Goal: Navigation & Orientation: Find specific page/section

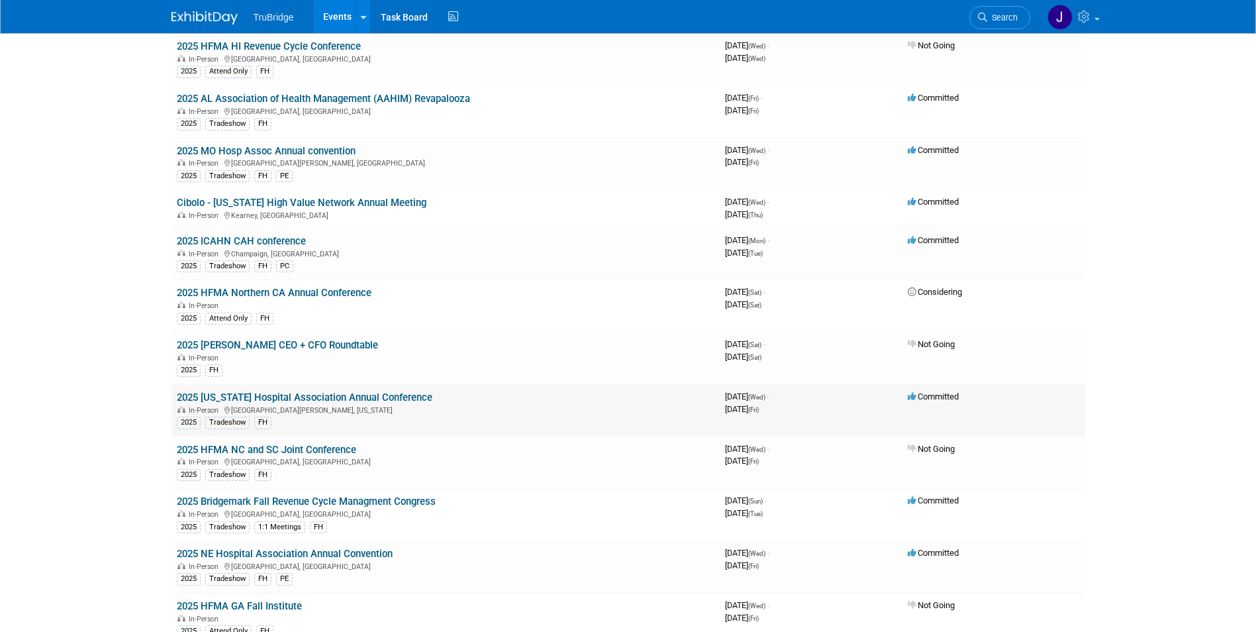
scroll to position [828, 0]
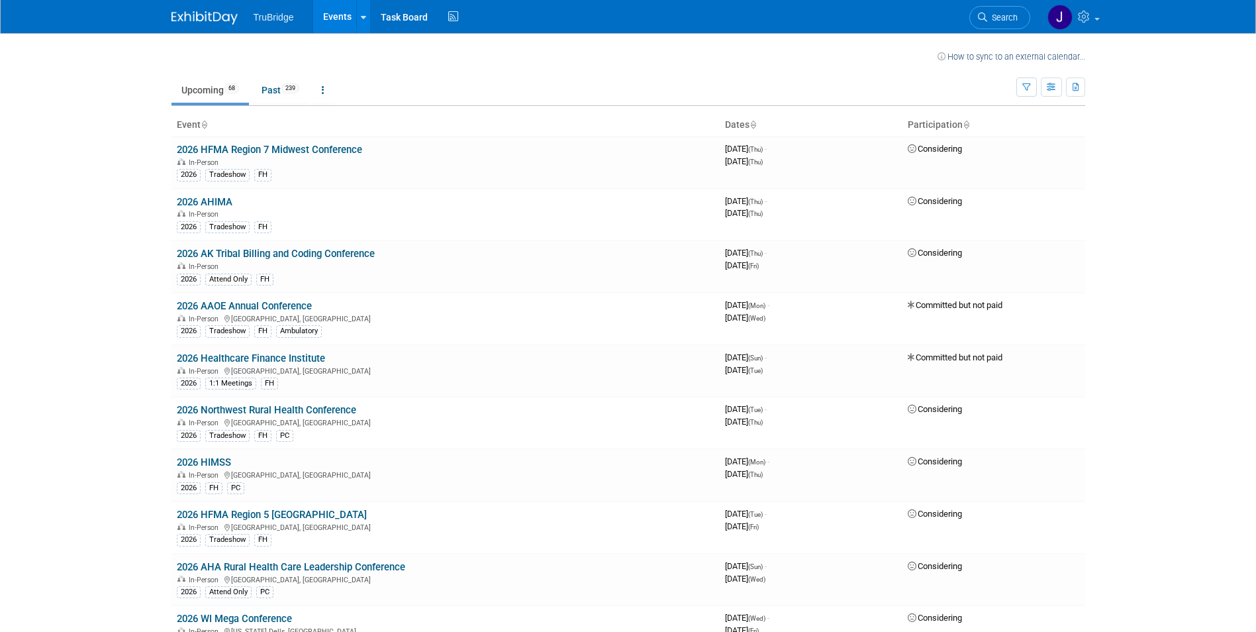
click at [755, 124] on icon at bounding box center [752, 125] width 7 height 9
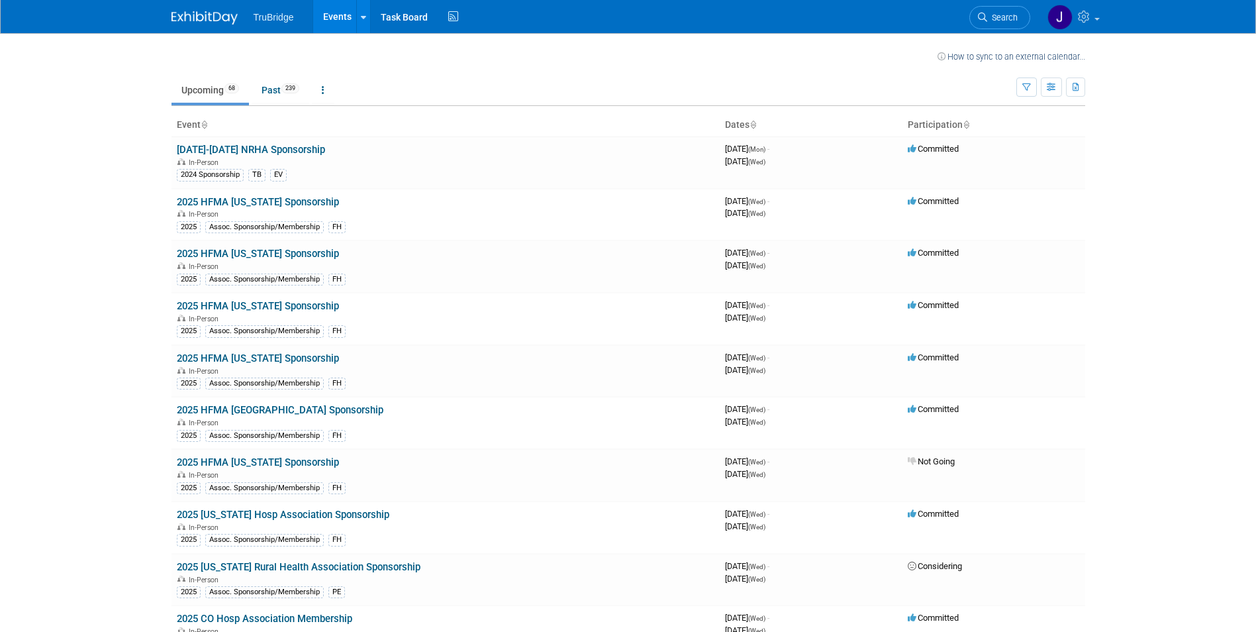
click at [755, 124] on icon at bounding box center [752, 125] width 7 height 9
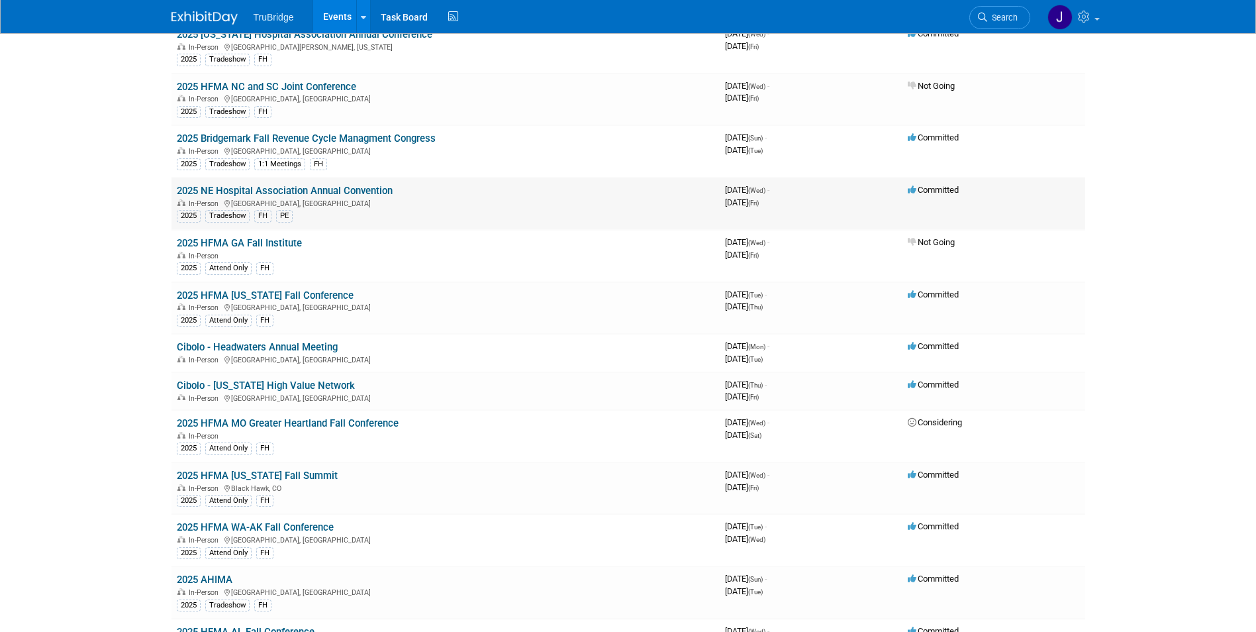
scroll to position [1208, 0]
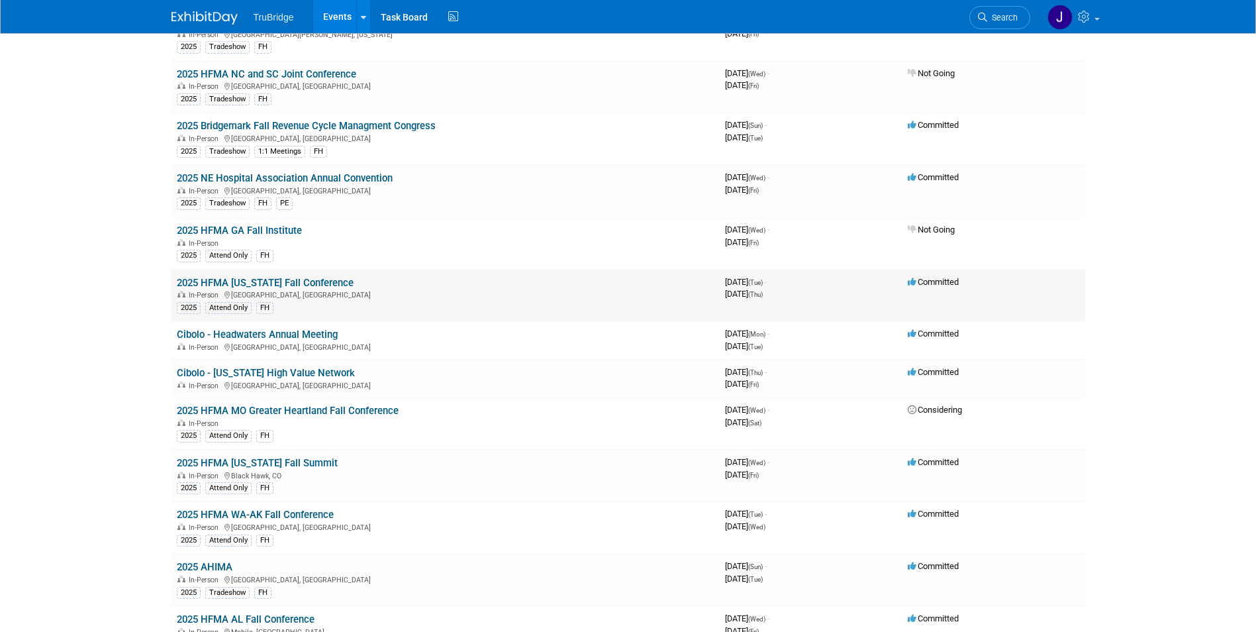
click at [343, 280] on link "2025 HFMA [US_STATE] Fall Conference" at bounding box center [265, 283] width 177 height 12
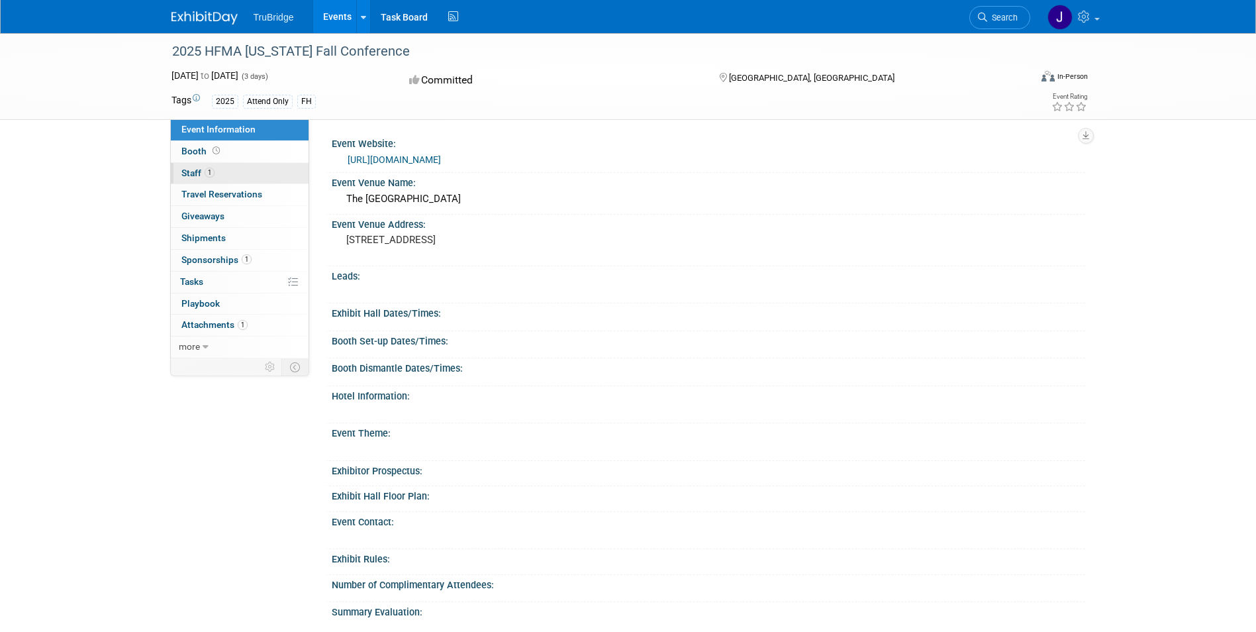
click at [189, 166] on link "1 Staff 1" at bounding box center [240, 173] width 138 height 21
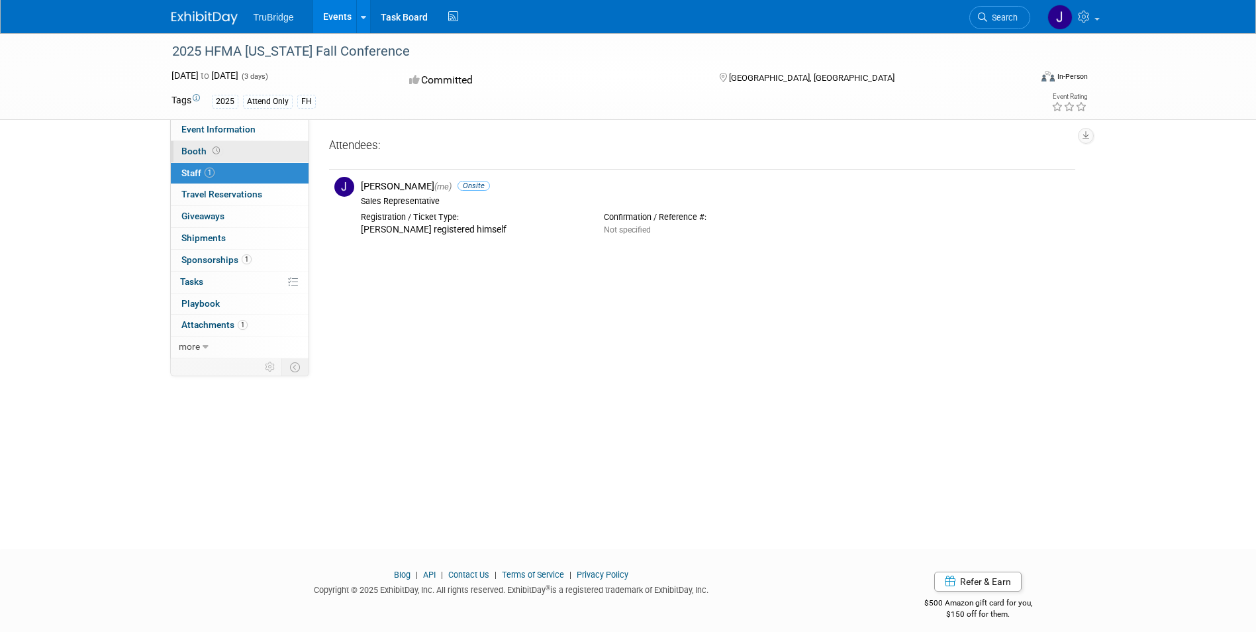
click at [193, 148] on span "Booth" at bounding box center [201, 151] width 41 height 11
